Goal: Information Seeking & Learning: Check status

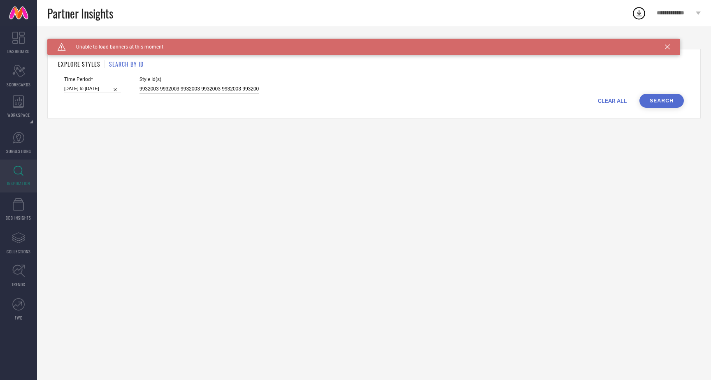
click at [225, 93] on input "9932003 9932003 9932003 9932003 9932003 9932003 9932003 9932003 9932003 9932003…" at bounding box center [198, 88] width 119 height 9
paste input "33283222"
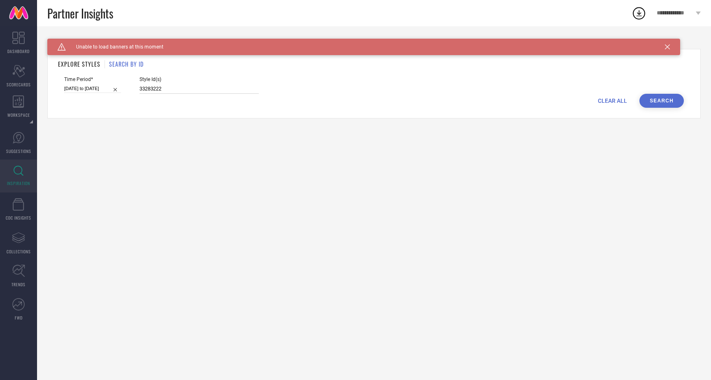
type input "33283222"
click at [132, 65] on h1 "SEARCH BY ID" at bounding box center [126, 64] width 35 height 9
click at [656, 102] on button "Search" at bounding box center [661, 101] width 44 height 14
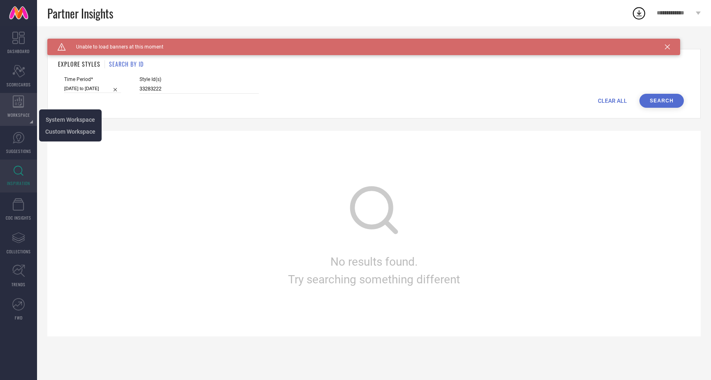
click at [23, 104] on icon at bounding box center [19, 101] width 12 height 12
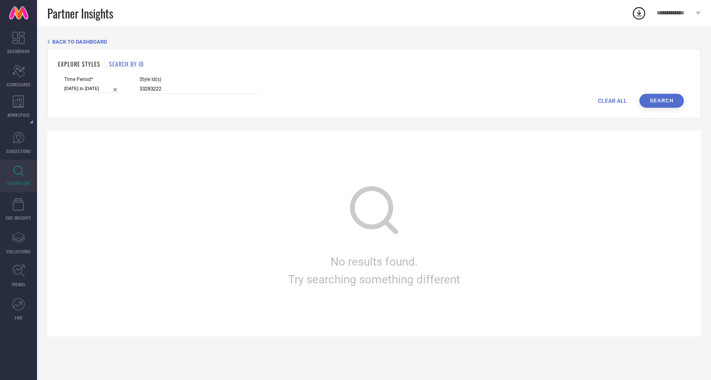
click at [658, 104] on button "Search" at bounding box center [661, 101] width 44 height 14
click at [100, 90] on input "[DATE] to [DATE]" at bounding box center [92, 88] width 57 height 9
select select "6"
select select "2025"
select select "7"
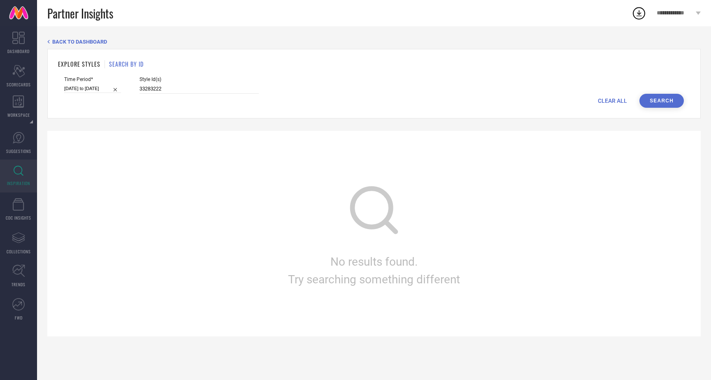
select select "2025"
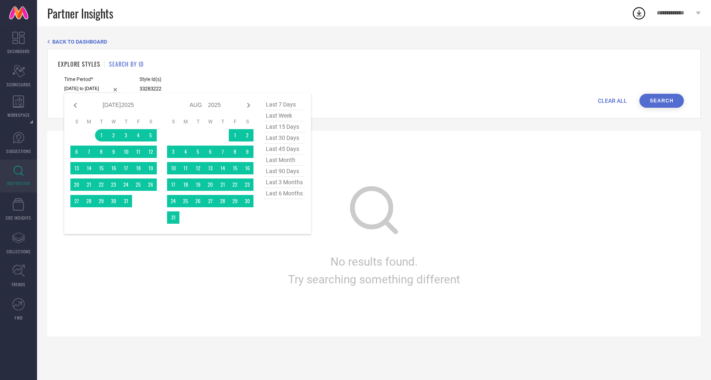
click at [289, 127] on span "last 15 days" at bounding box center [284, 126] width 41 height 11
type input "[DATE] to [DATE]"
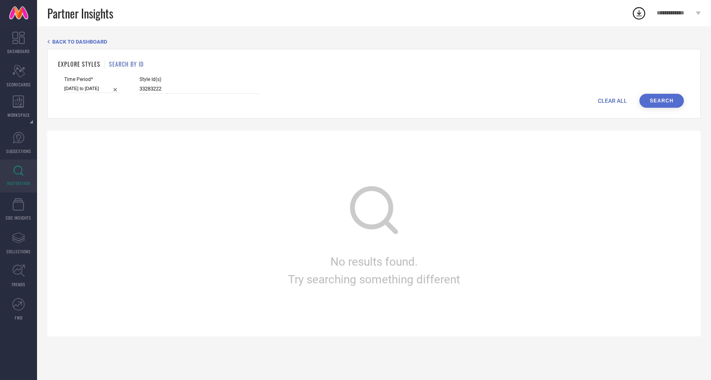
click at [88, 90] on input "[DATE] to [DATE]" at bounding box center [92, 88] width 57 height 9
select select "8"
select select "2025"
select select "9"
select select "2025"
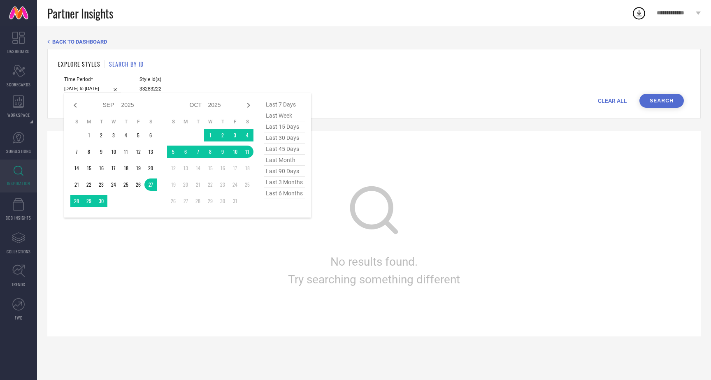
click at [293, 149] on span "last 45 days" at bounding box center [284, 149] width 41 height 11
type input "[DATE] to [DATE]"
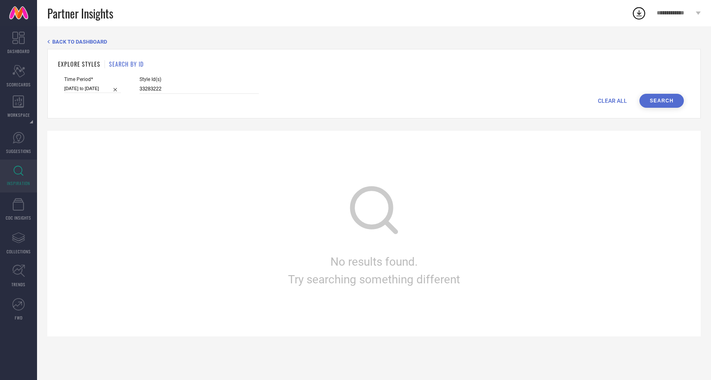
click at [667, 100] on button "Search" at bounding box center [661, 101] width 44 height 14
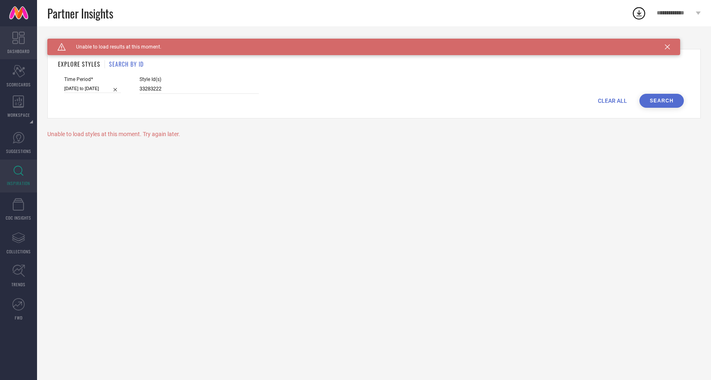
click at [24, 48] on span "DASHBOARD" at bounding box center [18, 51] width 22 height 6
